Goal: Check status: Check status

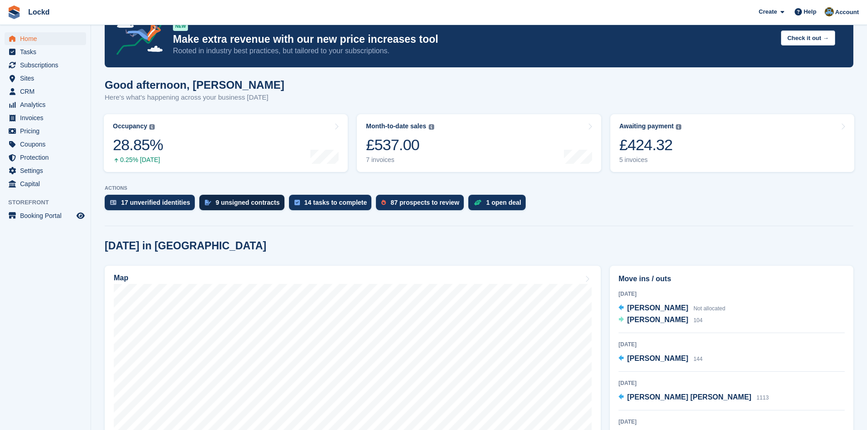
scroll to position [45, 0]
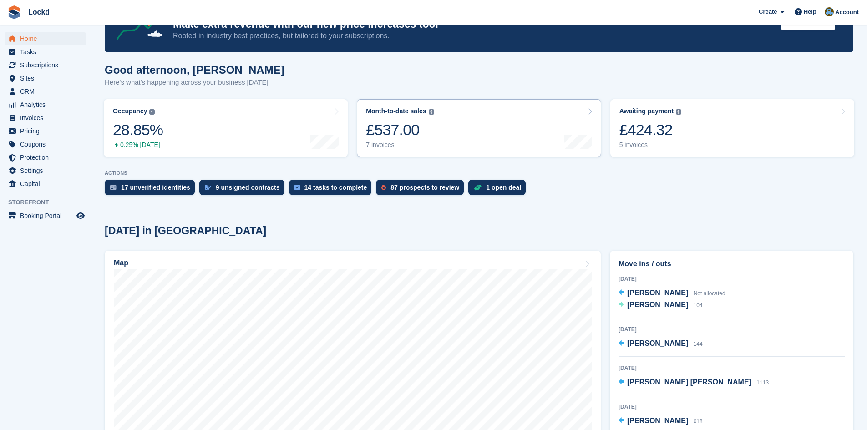
click at [458, 125] on link "Month-to-date sales The sum of all finalised invoices generated this month to d…" at bounding box center [479, 128] width 244 height 58
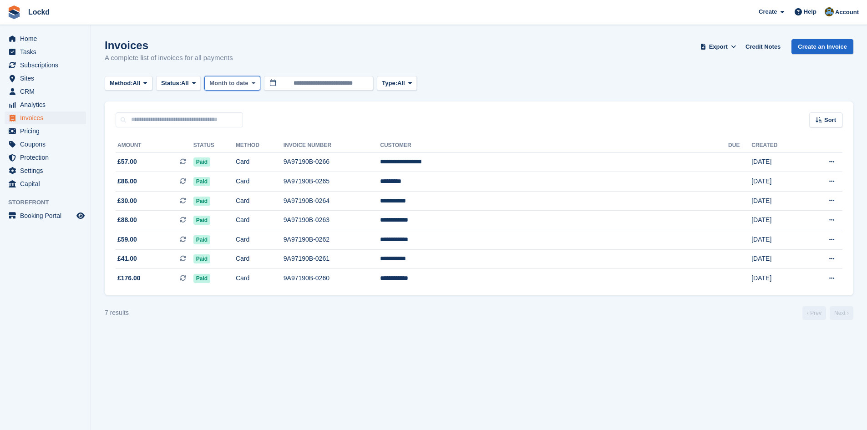
click at [257, 81] on span at bounding box center [253, 83] width 7 height 7
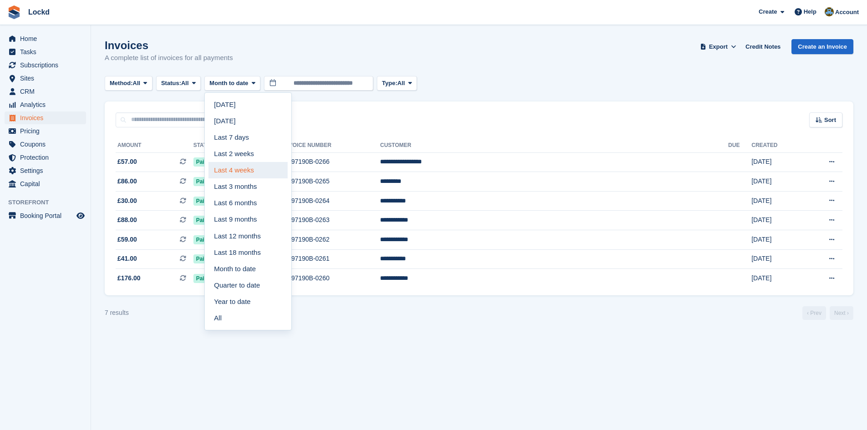
click at [243, 171] on link "Last 4 weeks" at bounding box center [247, 170] width 79 height 16
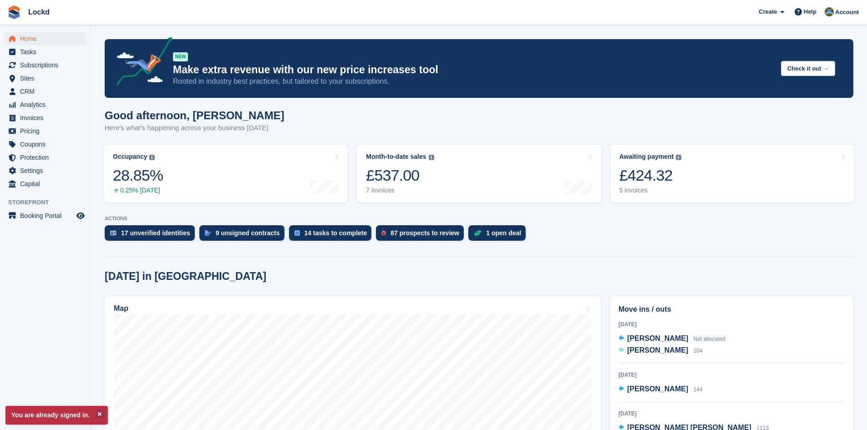
scroll to position [45, 0]
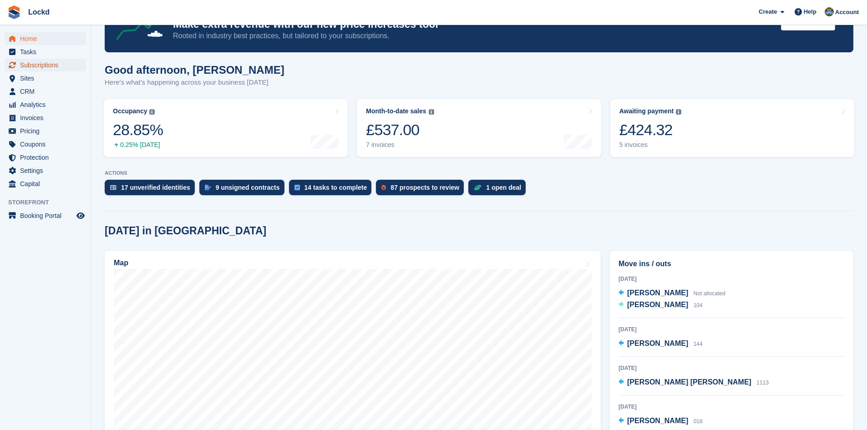
click at [35, 66] on span "Subscriptions" at bounding box center [47, 65] width 55 height 13
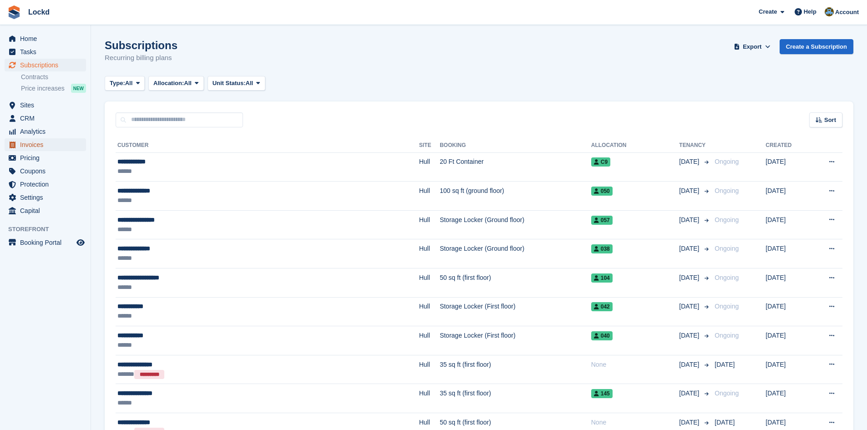
click at [28, 146] on span "Invoices" at bounding box center [47, 144] width 55 height 13
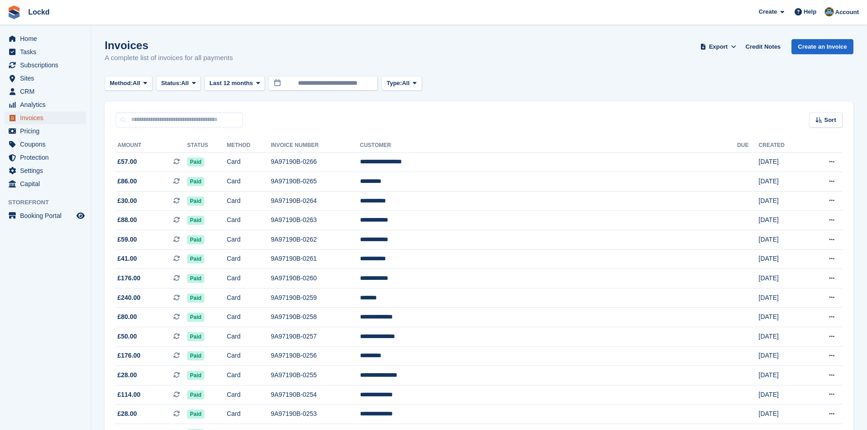
click at [35, 115] on span "Invoices" at bounding box center [47, 117] width 55 height 13
click at [42, 66] on span "Subscriptions" at bounding box center [47, 65] width 55 height 13
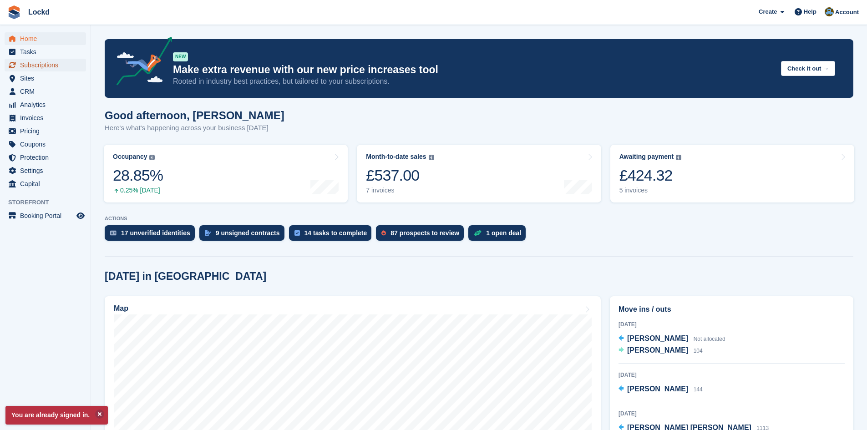
click at [37, 66] on span "Subscriptions" at bounding box center [47, 65] width 55 height 13
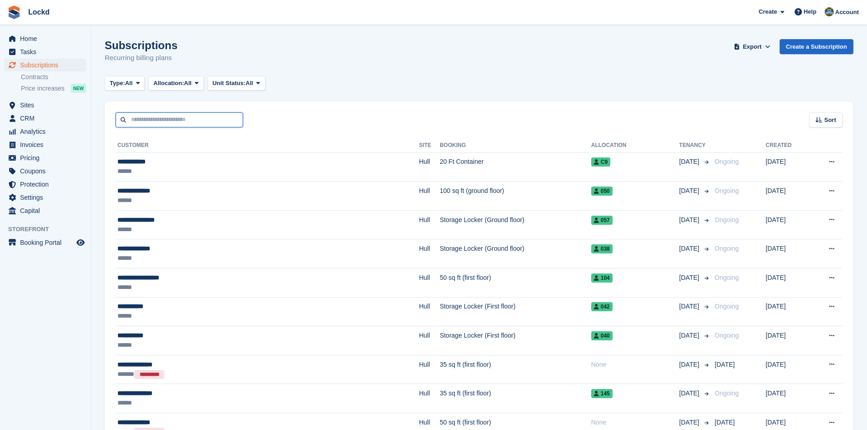
click at [153, 120] on input "text" at bounding box center [179, 119] width 127 height 15
paste input "**********"
type input "**********"
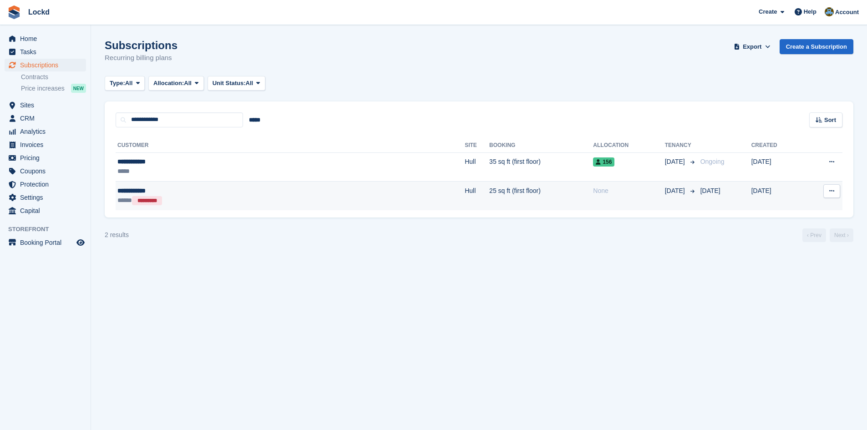
click at [186, 197] on div "***** *********" at bounding box center [202, 201] width 171 height 10
click at [489, 194] on td "25 sq ft (first floor)" at bounding box center [541, 196] width 104 height 29
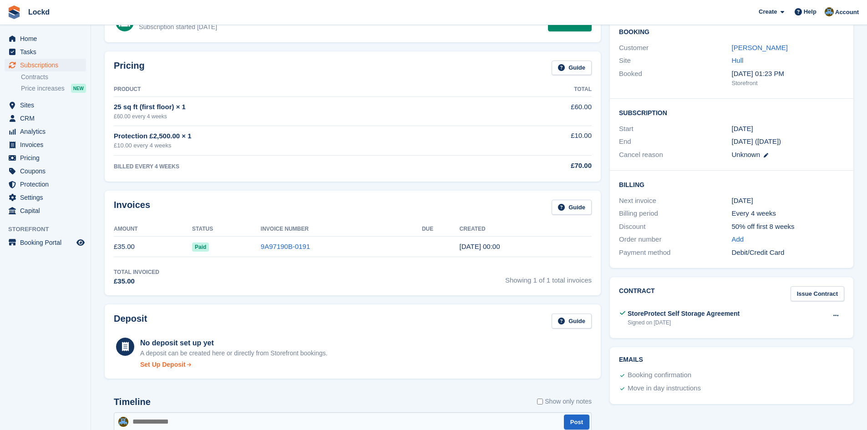
scroll to position [182, 0]
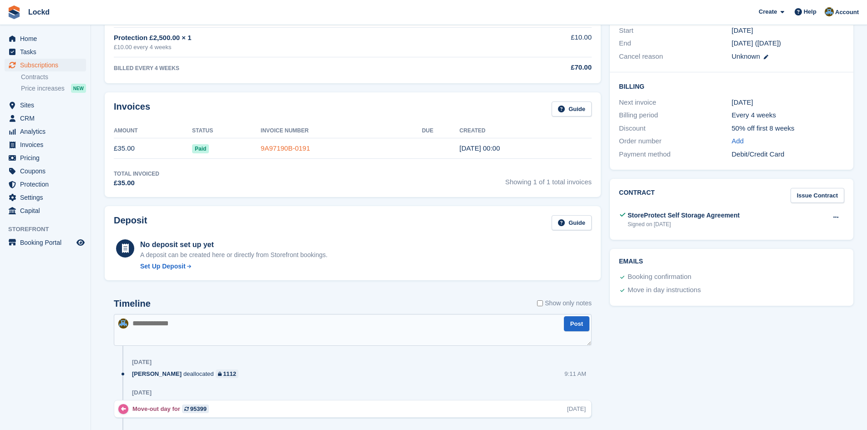
click at [284, 150] on link "9A97190B-0191" at bounding box center [285, 148] width 49 height 8
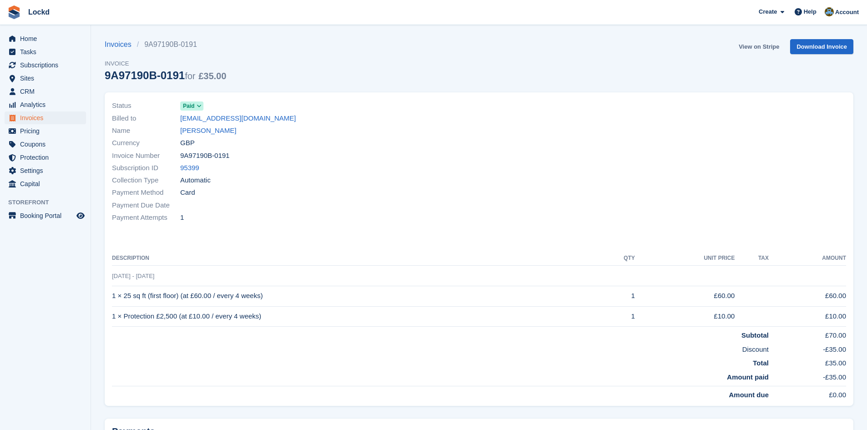
click at [758, 48] on link "View on Stripe" at bounding box center [759, 46] width 48 height 15
click at [29, 63] on span "Subscriptions" at bounding box center [47, 65] width 55 height 13
